Goal: Communication & Community: Answer question/provide support

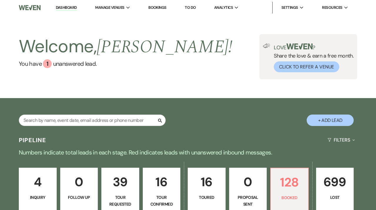
scroll to position [162, 0]
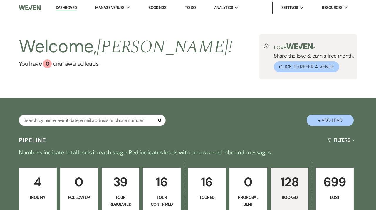
click at [66, 6] on link "Dashboard" at bounding box center [66, 8] width 21 height 6
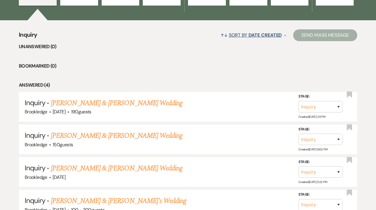
scroll to position [159, 0]
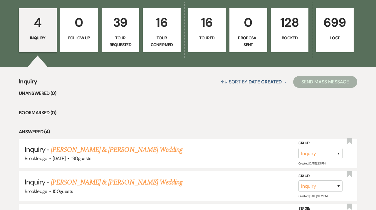
click at [290, 28] on p "128" at bounding box center [289, 23] width 30 height 20
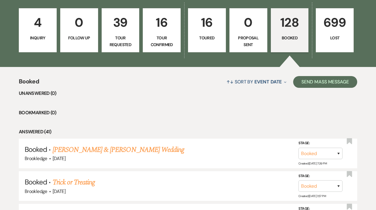
scroll to position [194, 0]
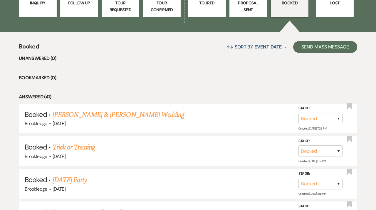
click at [126, 115] on link "[PERSON_NAME] & [PERSON_NAME] Wedding" at bounding box center [118, 114] width 131 height 11
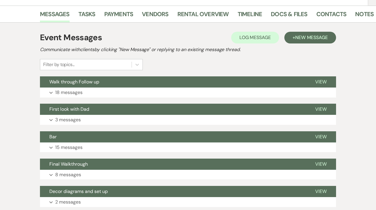
scroll to position [92, 0]
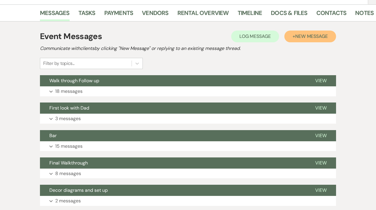
click at [308, 39] on span "New Message" at bounding box center [311, 36] width 33 height 6
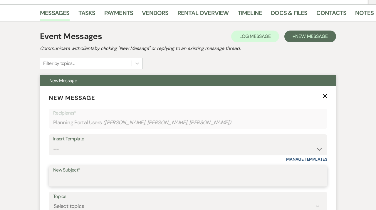
click at [70, 177] on input "New Subject*" at bounding box center [187, 179] width 269 height 11
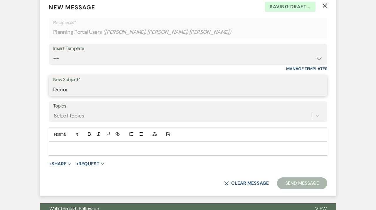
scroll to position [183, 0]
type input "Decor"
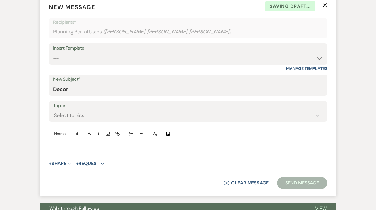
click at [63, 149] on p at bounding box center [187, 148] width 269 height 6
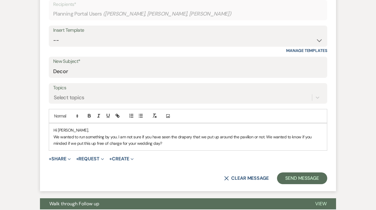
scroll to position [201, 0]
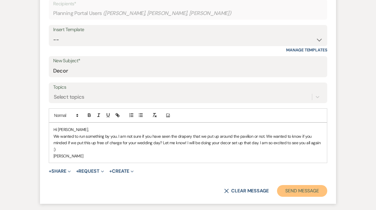
click at [299, 185] on button "Send Message" at bounding box center [302, 191] width 50 height 12
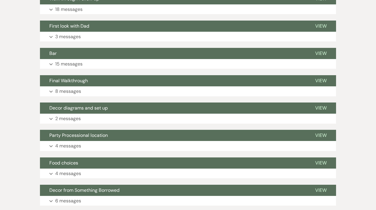
scroll to position [273, 0]
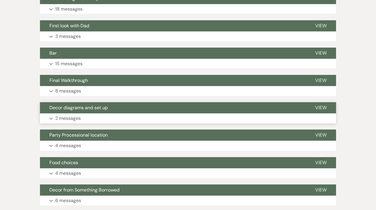
click at [109, 122] on button "Expand 2 messages" at bounding box center [188, 118] width 296 height 10
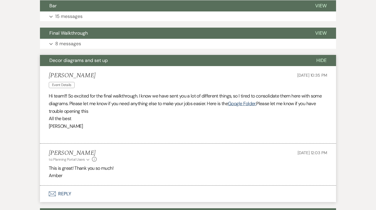
scroll to position [335, 0]
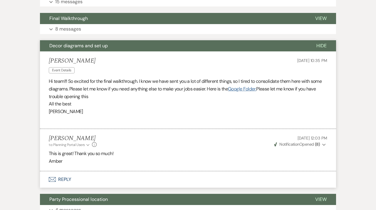
click at [245, 90] on link "Google Folder." at bounding box center [242, 89] width 28 height 6
